Goal: Task Accomplishment & Management: Use online tool/utility

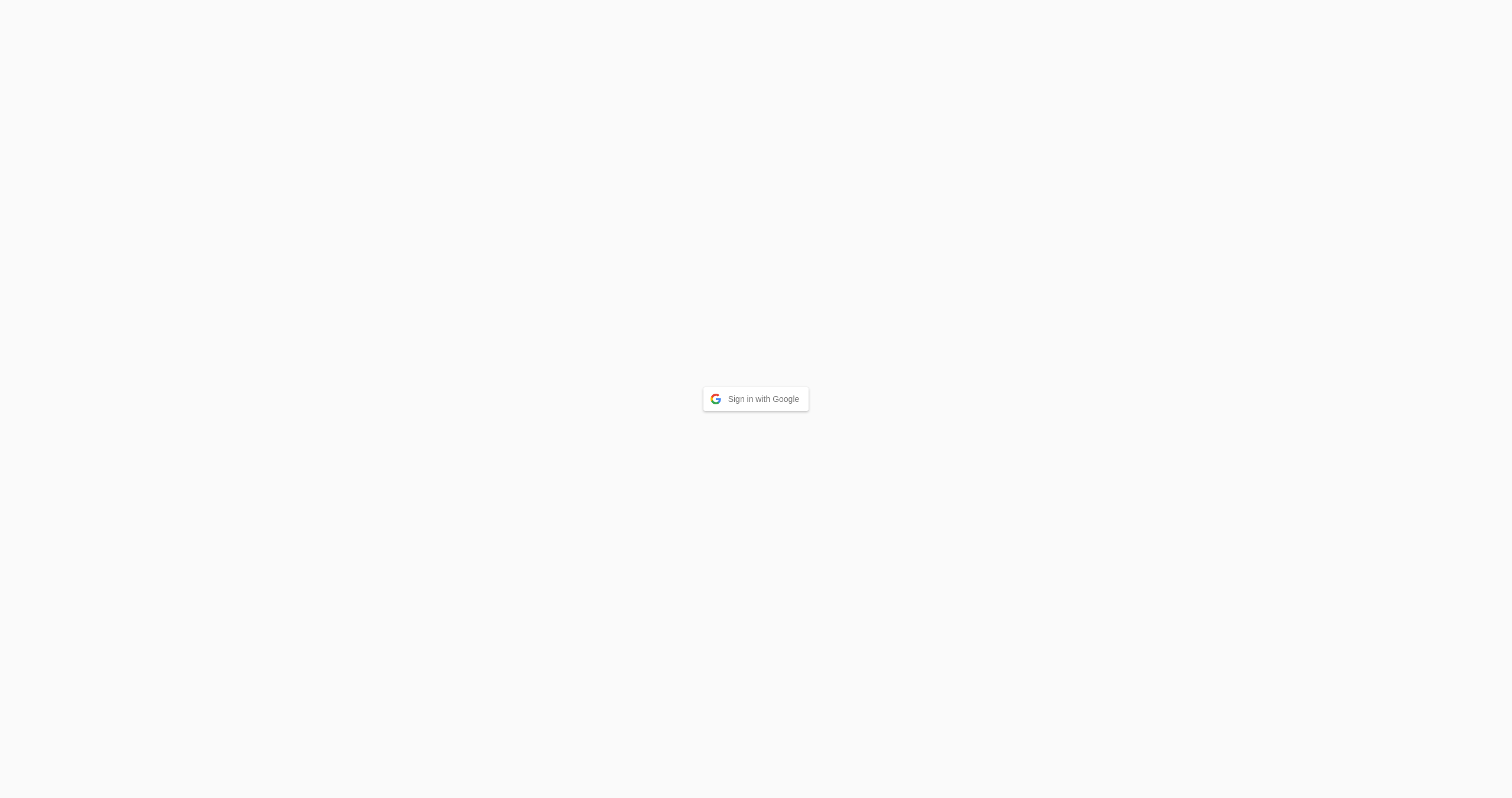
click at [732, 405] on button "Sign in with Google" at bounding box center [756, 399] width 106 height 23
